Goal: Find contact information: Find contact information

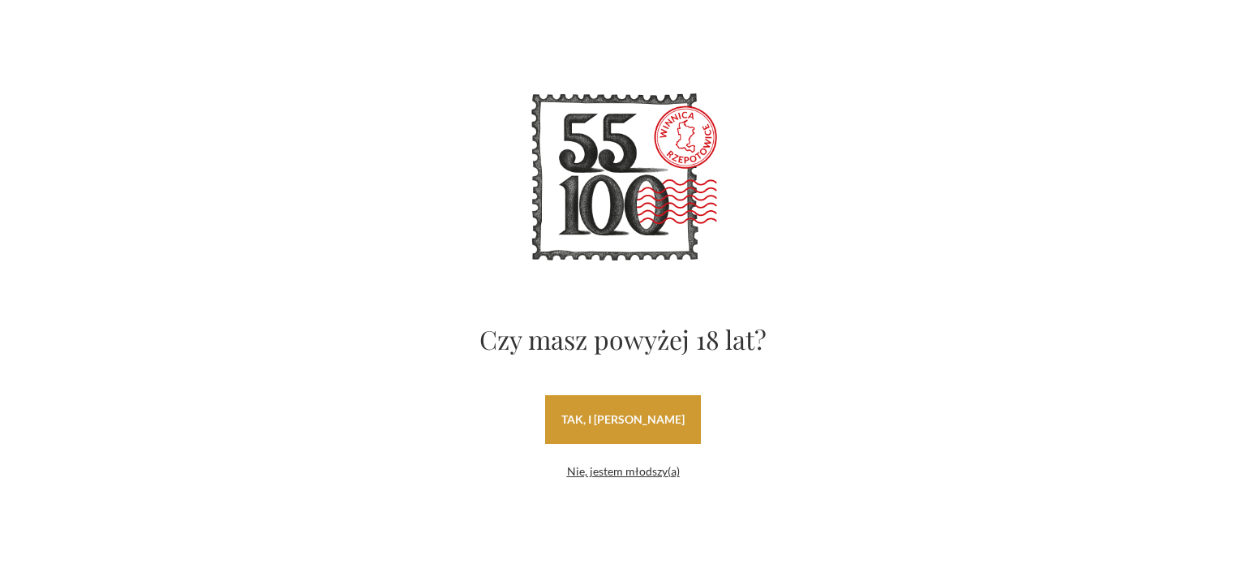
click at [657, 418] on link "tak, i uwielbiam wino" at bounding box center [623, 419] width 156 height 49
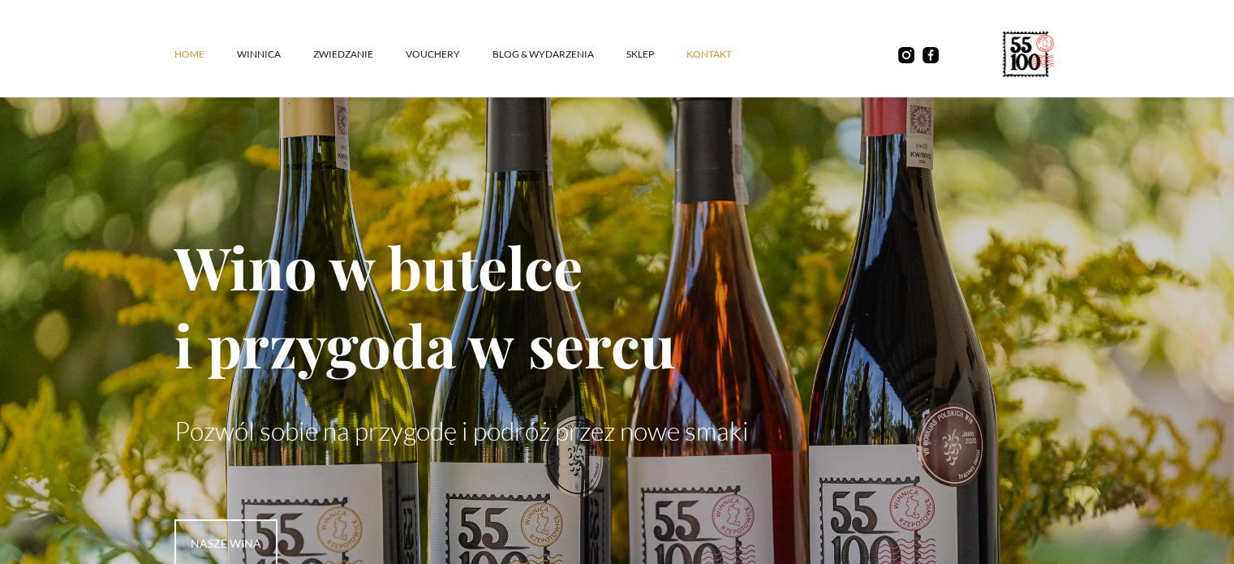
click at [719, 49] on link "kontakt" at bounding box center [725, 54] width 78 height 49
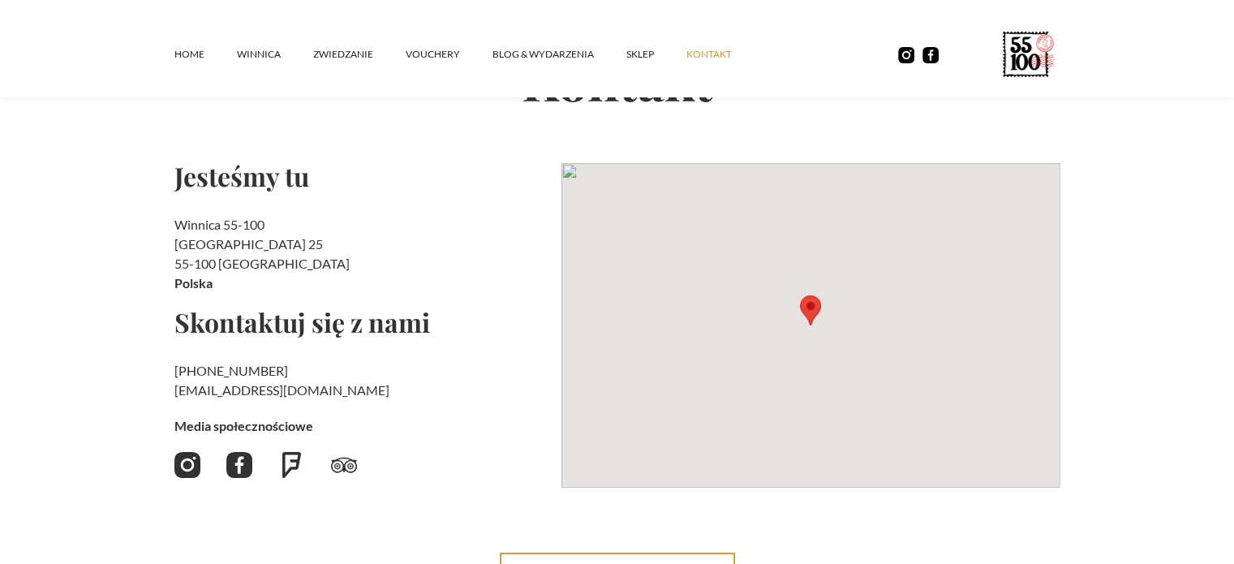
drag, startPoint x: 1245, startPoint y: 124, endPoint x: 993, endPoint y: 220, distance: 269.9
click at [1233, 163] on html "Muscaris Białe półwytrawne O słomkowej, połyskującej barwie. Ma przyjemny aroma…" at bounding box center [617, 146] width 1234 height 564
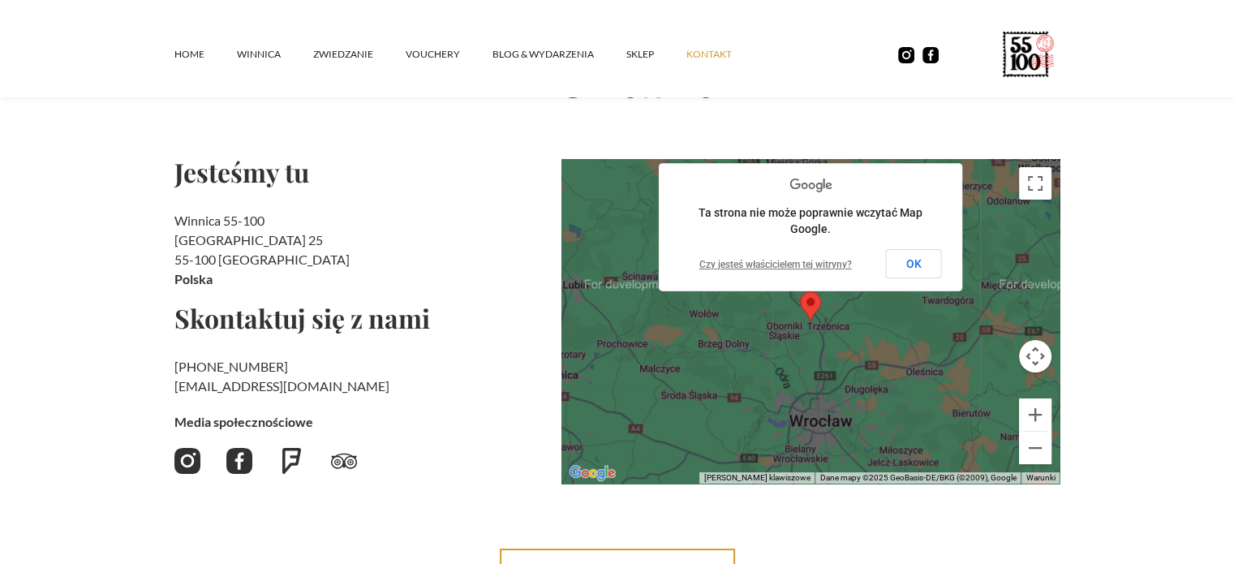
click at [208, 385] on link "[EMAIL_ADDRESS][DOMAIN_NAME]" at bounding box center [281, 385] width 215 height 15
drag, startPoint x: 208, startPoint y: 385, endPoint x: 114, endPoint y: 398, distance: 95.0
click at [114, 398] on section "Kontakt Jesteśmy tu Winnica 55-100 Rzepotowice 25 55-100 Trzebnica Polska Skont…" at bounding box center [617, 255] width 1234 height 687
click at [1197, 232] on section "Kontakt Jesteśmy tu Winnica 55-100 Rzepotowice 25 55-100 Trzebnica Polska Skont…" at bounding box center [617, 255] width 1234 height 687
drag, startPoint x: 248, startPoint y: 384, endPoint x: 167, endPoint y: 389, distance: 81.3
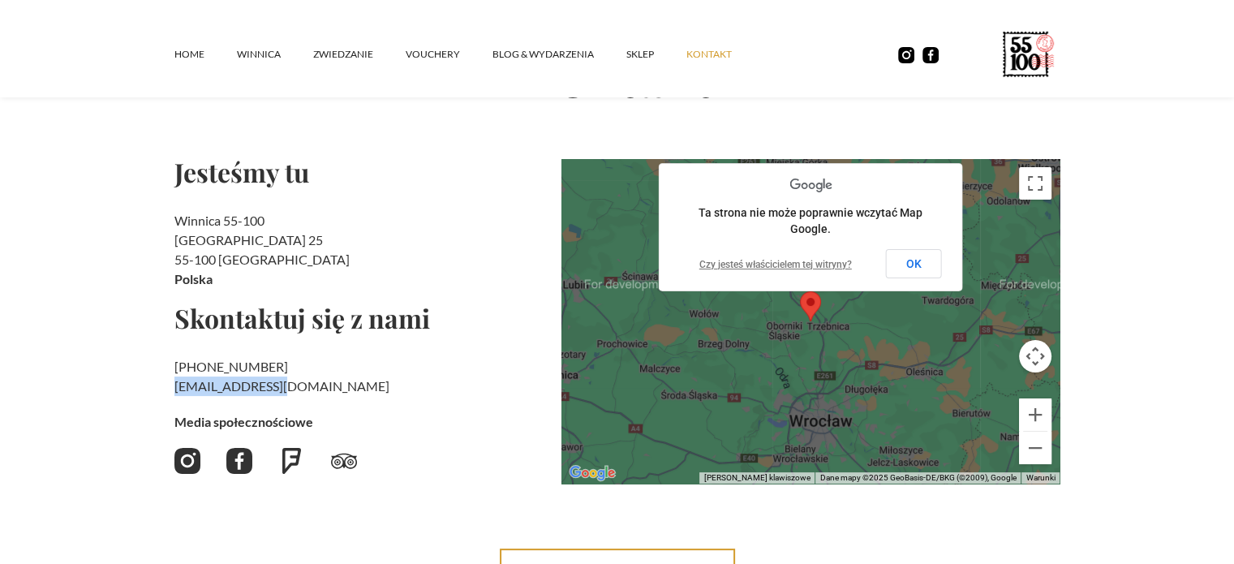
click at [167, 389] on section "Kontakt Jesteśmy tu Winnica 55-100 Rzepotowice 25 55-100 Trzebnica Polska Skont…" at bounding box center [617, 255] width 1234 height 687
copy h2 "‍ kontakt@55100.pl"
